Goal: Task Accomplishment & Management: Manage account settings

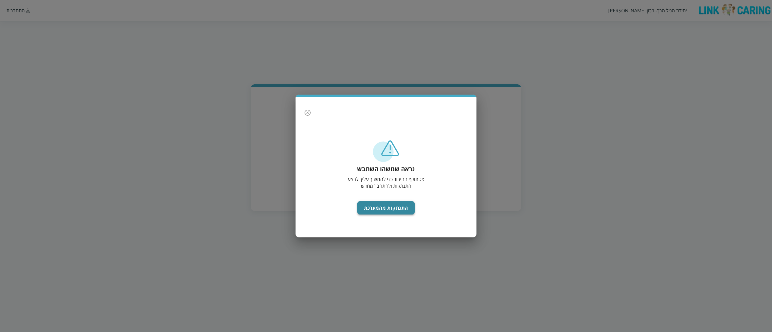
click at [375, 207] on button "התנתקות מהמערכת" at bounding box center [386, 207] width 58 height 13
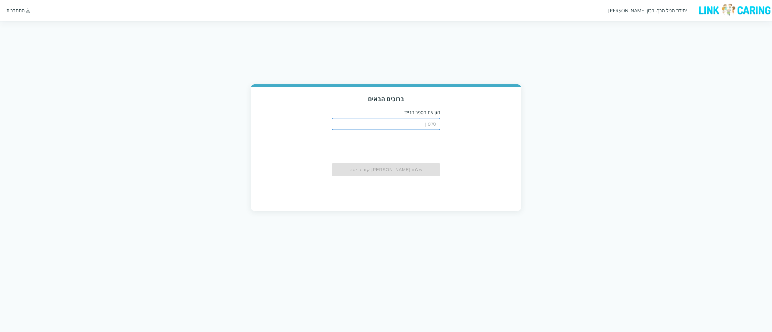
click at [406, 118] on input "tel" at bounding box center [386, 124] width 109 height 12
type input "0526087899"
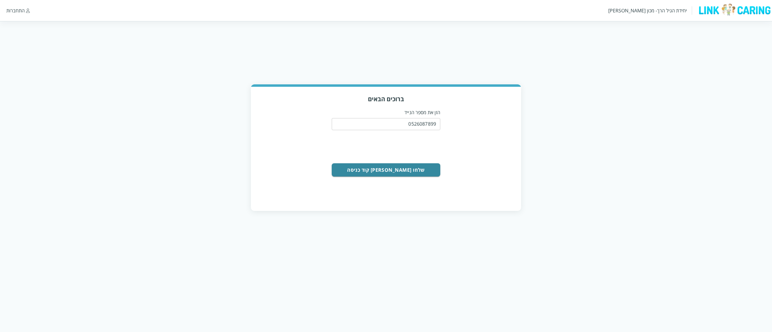
click at [426, 167] on button "שלחו לי קוד כניסה" at bounding box center [386, 169] width 109 height 13
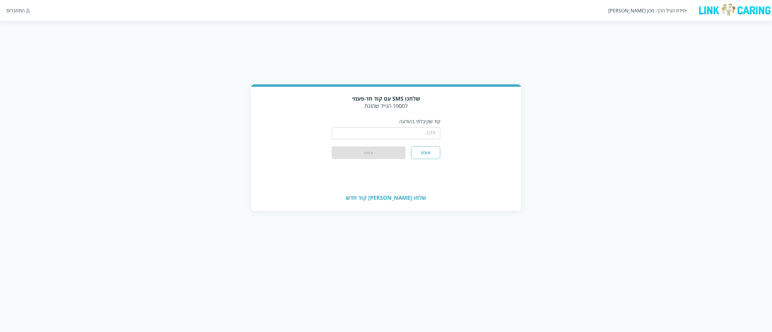
drag, startPoint x: 428, startPoint y: 136, endPoint x: 424, endPoint y: 136, distance: 3.6
click at [424, 136] on input "string" at bounding box center [386, 133] width 109 height 12
type input "2715"
click at [332, 147] on button "אמת" at bounding box center [369, 153] width 74 height 13
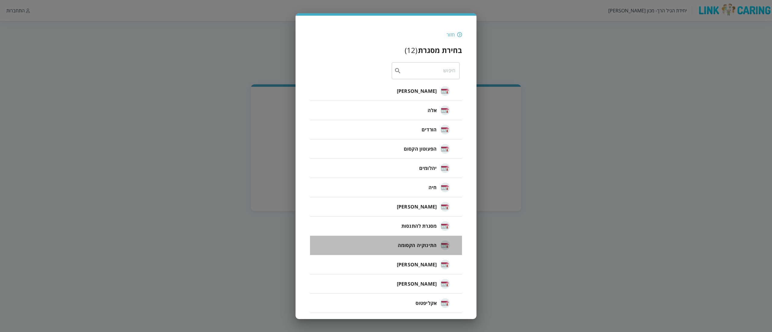
click at [426, 245] on span "התינוקיה הקסומה" at bounding box center [417, 245] width 39 height 7
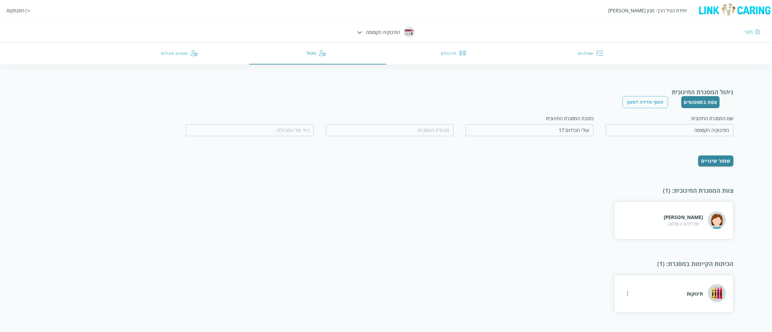
click at [424, 130] on input "fullName" at bounding box center [390, 130] width 128 height 12
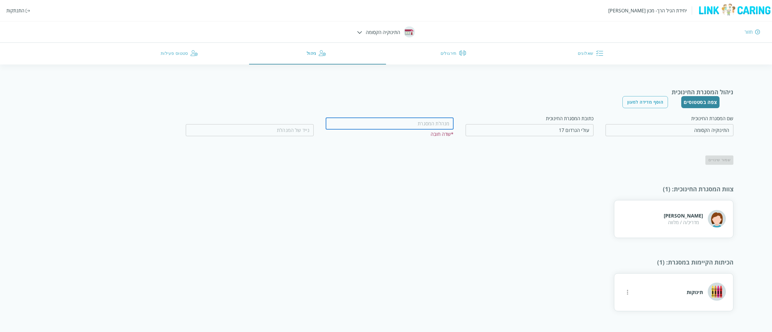
click at [269, 131] on input "tel" at bounding box center [250, 130] width 128 height 12
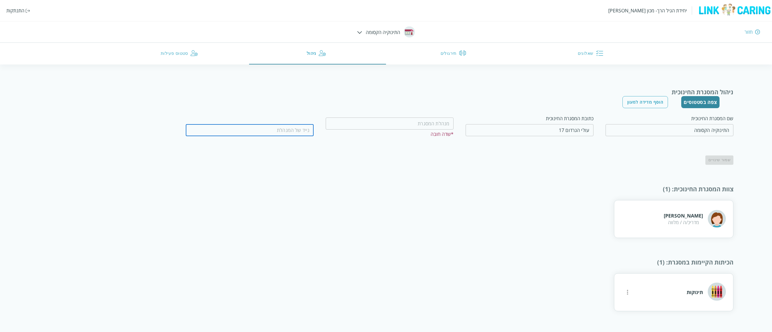
paste input "0504313102"
type input "0504313102"
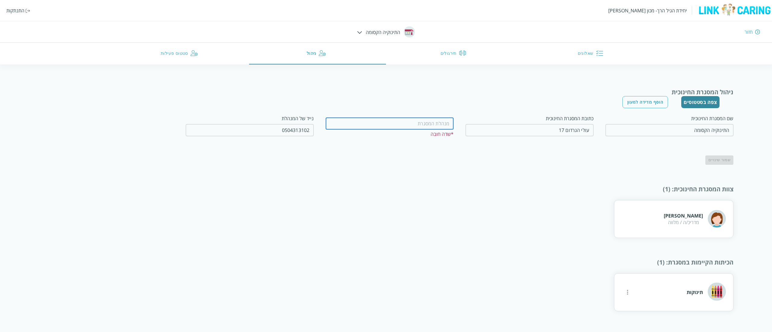
click at [375, 121] on input "fullName" at bounding box center [390, 124] width 128 height 12
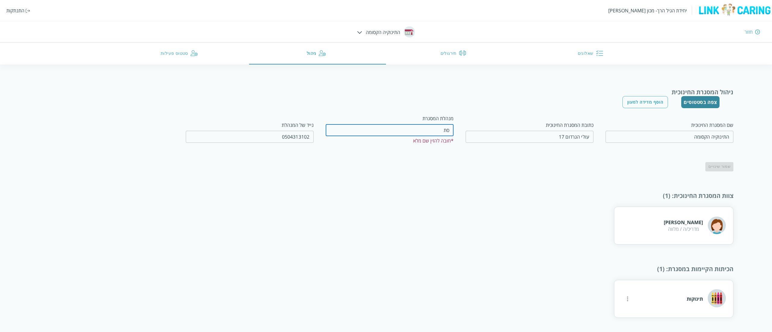
type input "ס"
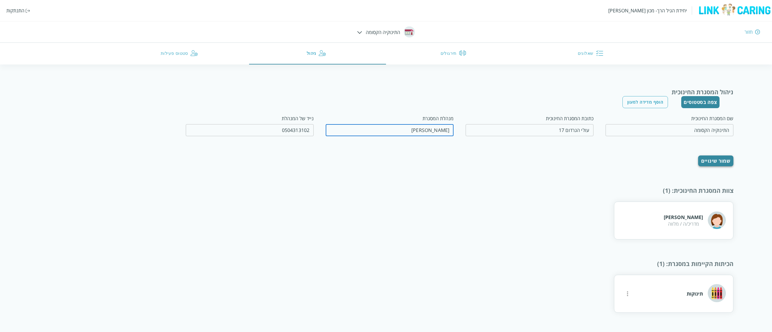
type input "בתיה עמר"
click at [729, 159] on button "שמור שינויים" at bounding box center [716, 161] width 36 height 11
click at [369, 30] on div "יחידת הגיל הרך- מכון ברנקו וייס התנתקות חזור התינוקיה הקסומה שאלונים תירגולים נ…" at bounding box center [386, 32] width 772 height 65
click at [356, 33] on div "יחידת הגיל הרך- מכון ברנקו וייס התנתקות חזור התינוקיה הקסומה שאלונים תירגולים נ…" at bounding box center [386, 32] width 772 height 65
click at [358, 31] on img at bounding box center [359, 32] width 5 height 3
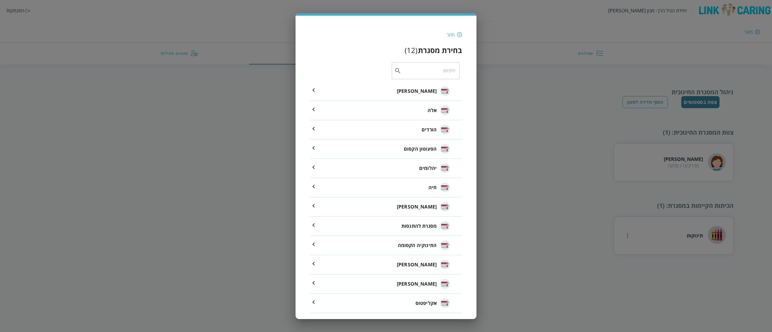
click at [390, 150] on li "הפעוטון הקסום" at bounding box center [386, 149] width 152 height 19
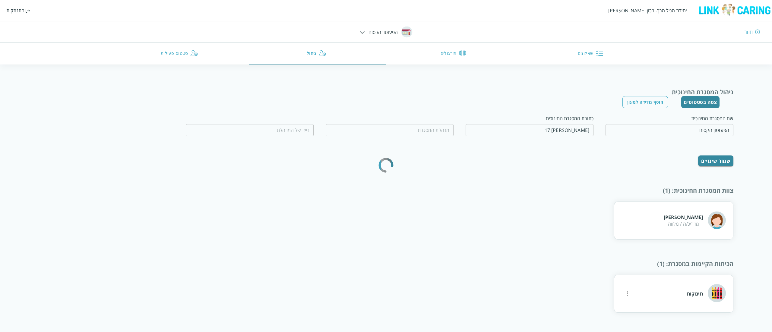
type input "יהלי בדיחי"
type input "0526121314"
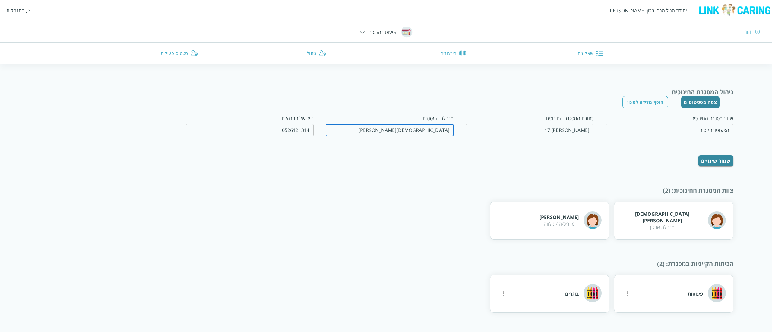
click at [392, 130] on input "fullName" at bounding box center [390, 130] width 128 height 12
type input "בתיה עמר"
click at [288, 134] on input "0526121314" at bounding box center [250, 130] width 128 height 12
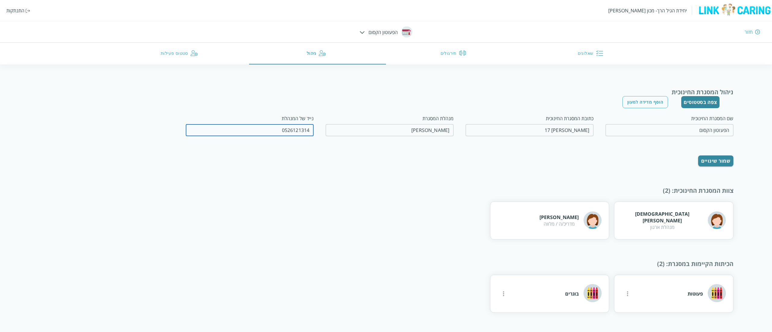
click at [288, 134] on input "0526121314" at bounding box center [250, 130] width 128 height 12
paste input "04313102"
type input "0504313102"
click at [316, 181] on div "ניהול המסגרת החינוכית צפה בסטטוסים הוסף מדידה למעון שם המסגרת החינוכית הפעוטון …" at bounding box center [386, 200] width 695 height 225
click at [715, 158] on button "שמור שינויים" at bounding box center [716, 161] width 36 height 11
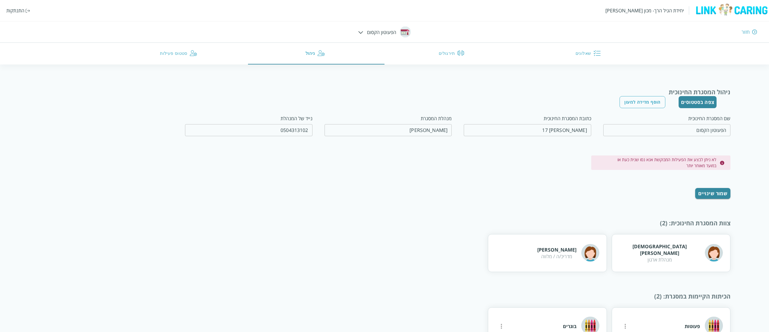
click at [361, 31] on img at bounding box center [360, 32] width 5 height 3
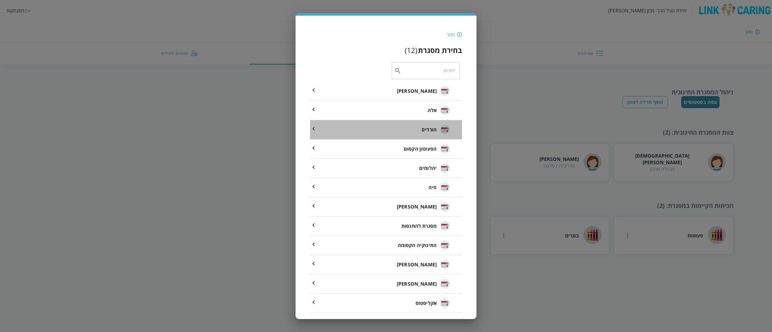
click at [444, 129] on img at bounding box center [445, 130] width 10 height 10
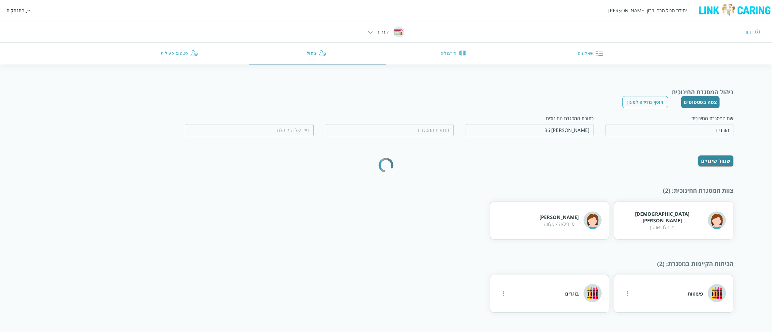
type input "רלי גפן"
type input "0523985829"
click at [365, 130] on input "fullName" at bounding box center [390, 130] width 128 height 12
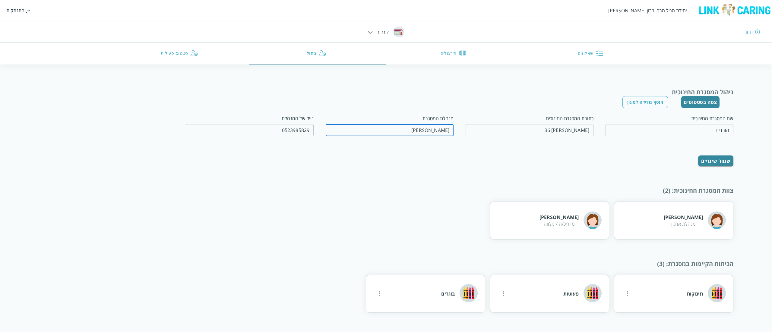
click at [365, 130] on input "fullName" at bounding box center [390, 130] width 128 height 12
type input "הודיה בן-שטרית"
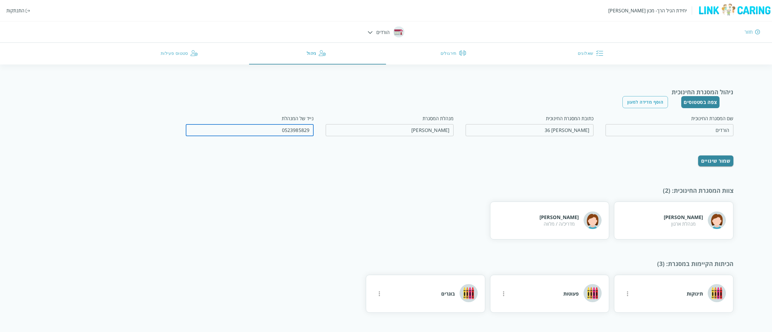
paste input "31594"
type input "0523315949"
click at [365, 180] on div "ניהול המסגרת החינוכית צפה בסטטוסים הוסף מדידה למעון שם המסגרת החינוכית הורדים ​…" at bounding box center [386, 200] width 695 height 225
click at [733, 162] on div "ניהול המסגרת החינוכית צפה בסטטוסים הוסף מדידה למעון שם המסגרת החינוכית הורדים ​…" at bounding box center [386, 200] width 772 height 225
click at [730, 162] on button "שמור שינויים" at bounding box center [716, 161] width 36 height 11
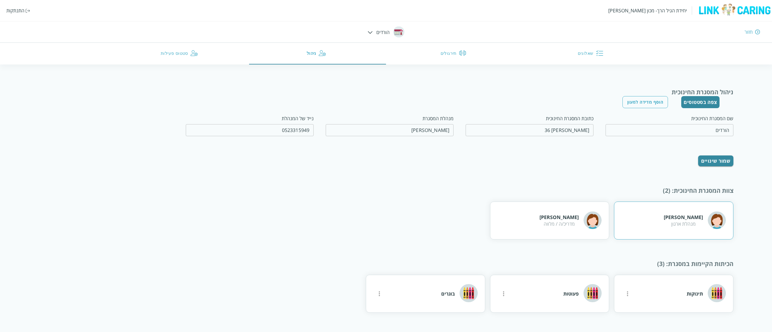
click at [660, 221] on div "רלי גפן מנהלת ארגון" at bounding box center [673, 221] width 119 height 38
